Goal: Task Accomplishment & Management: Complete application form

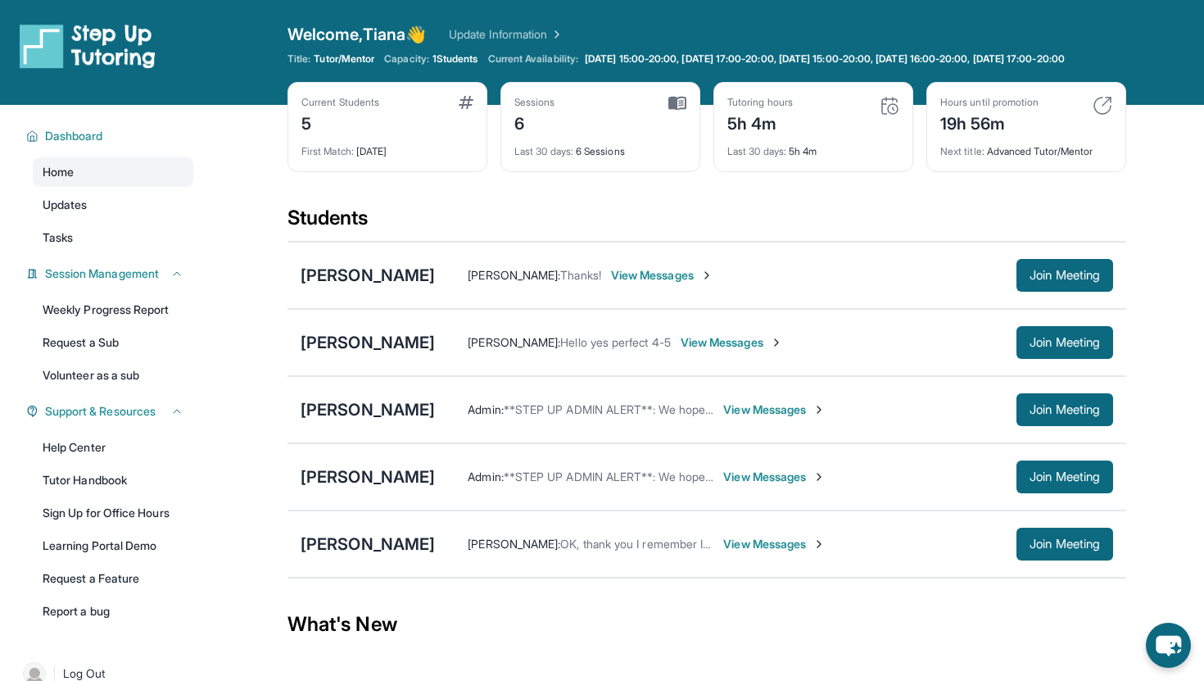
click at [678, 111] on img at bounding box center [677, 103] width 18 height 15
click at [122, 250] on link "Tasks" at bounding box center [113, 237] width 161 height 29
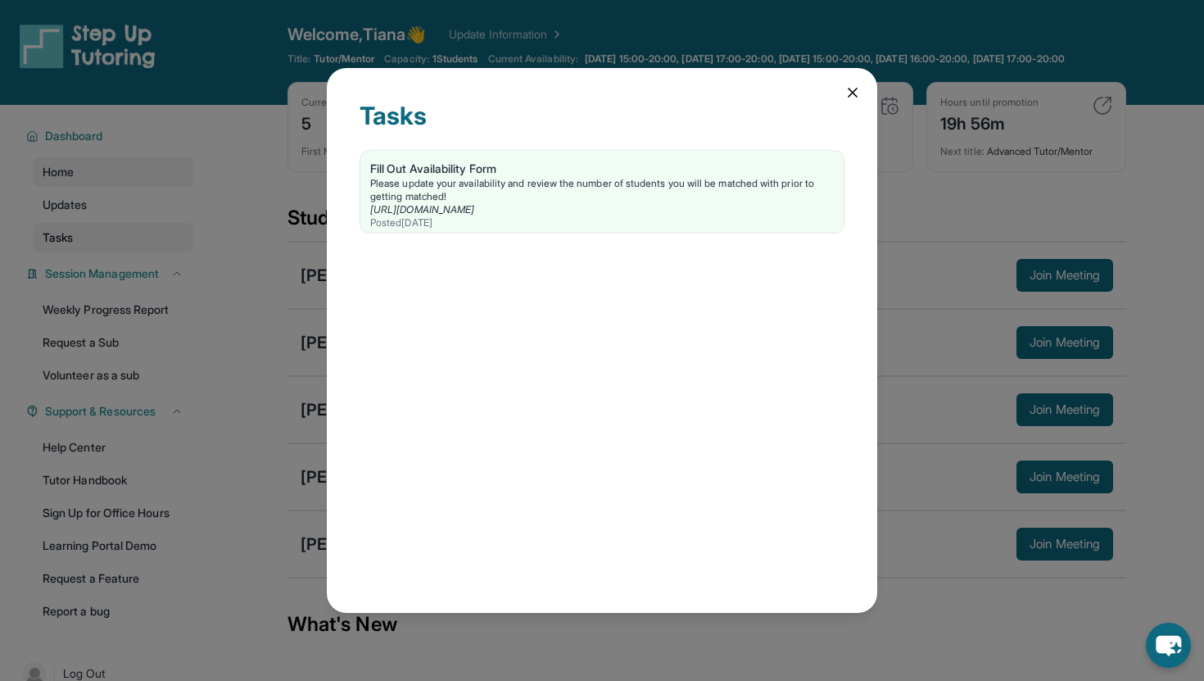
click at [122, 250] on div "Tasks Fill Out Availability Form Please update your availability and review the…" at bounding box center [602, 340] width 1204 height 681
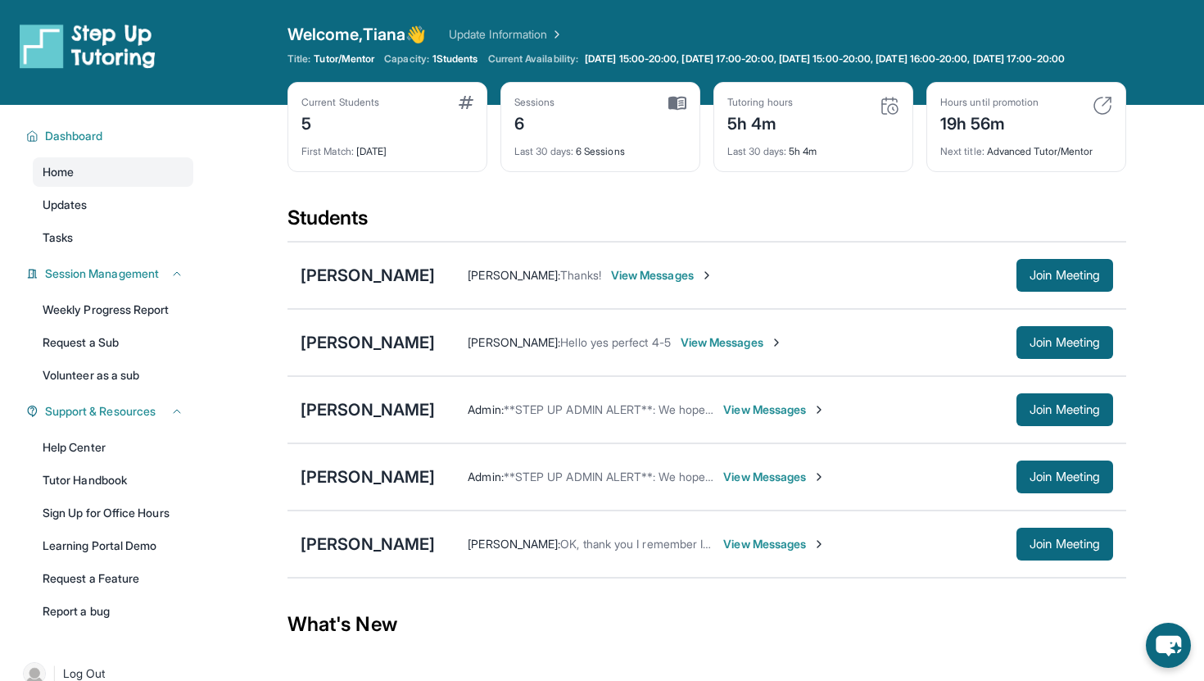
click at [884, 108] on div "Tutoring hours 5h 4m Last 30 days : 5h 4m" at bounding box center [813, 127] width 200 height 90
